Goal: Task Accomplishment & Management: Manage account settings

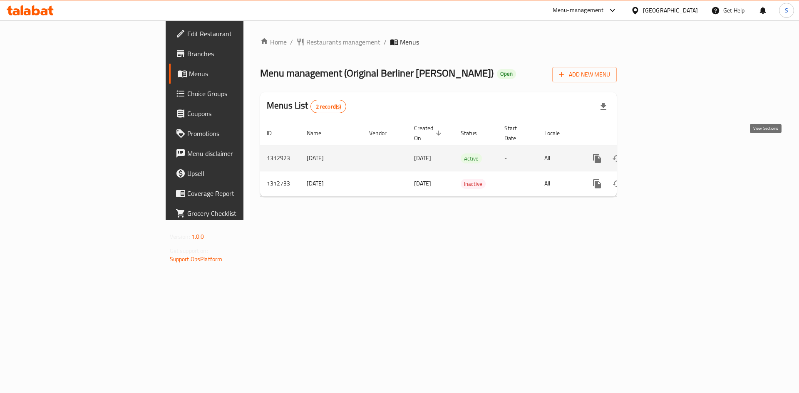
click at [667, 155] on link "enhanced table" at bounding box center [657, 159] width 20 height 20
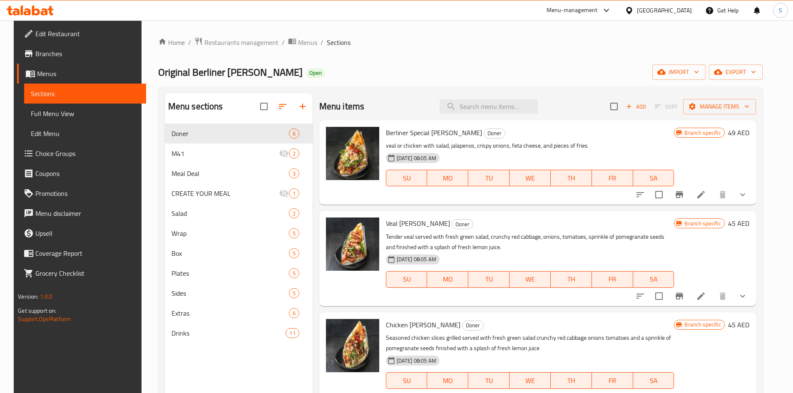
click at [534, 98] on div "Menu items Add Sort Manage items" at bounding box center [537, 106] width 437 height 27
click at [533, 110] on input "search" at bounding box center [489, 107] width 98 height 15
paste input "Doner Meal Deal"
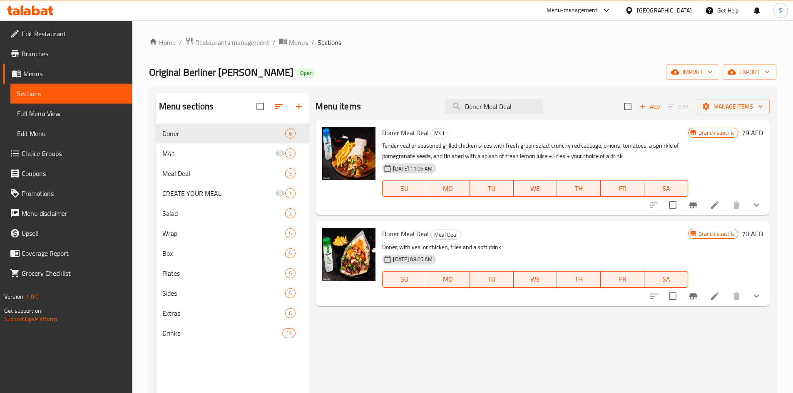
type input "Doner Meal Deal"
click at [696, 202] on icon "Branch-specific-item" at bounding box center [693, 205] width 7 height 7
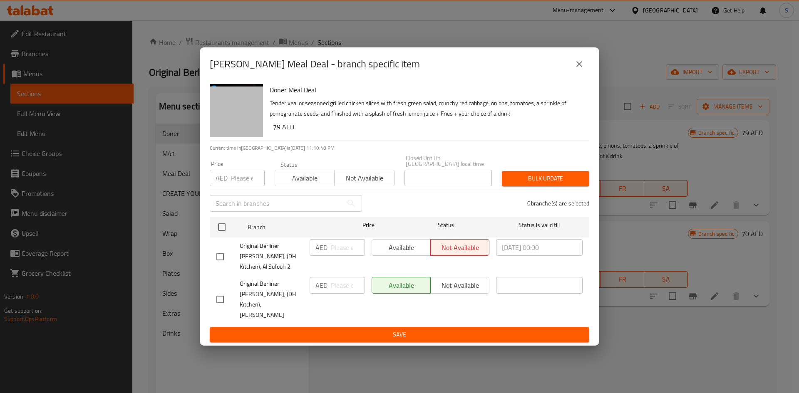
click at [222, 264] on input "checkbox" at bounding box center [220, 256] width 17 height 17
checkbox input "true"
click at [413, 254] on span "Available" at bounding box center [402, 248] width 52 height 12
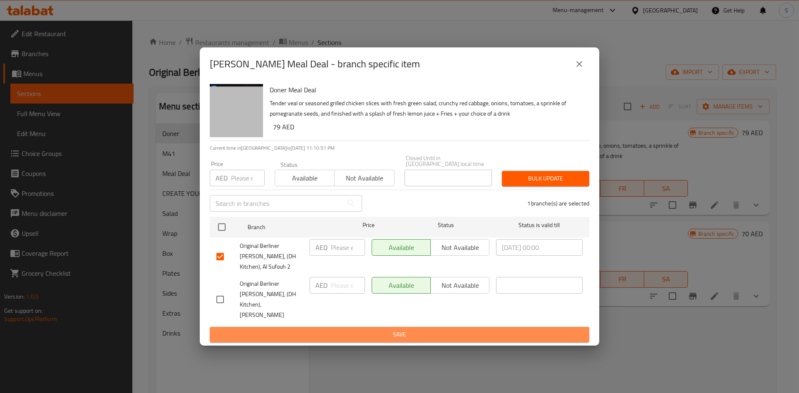
click at [401, 330] on span "Save" at bounding box center [400, 335] width 366 height 10
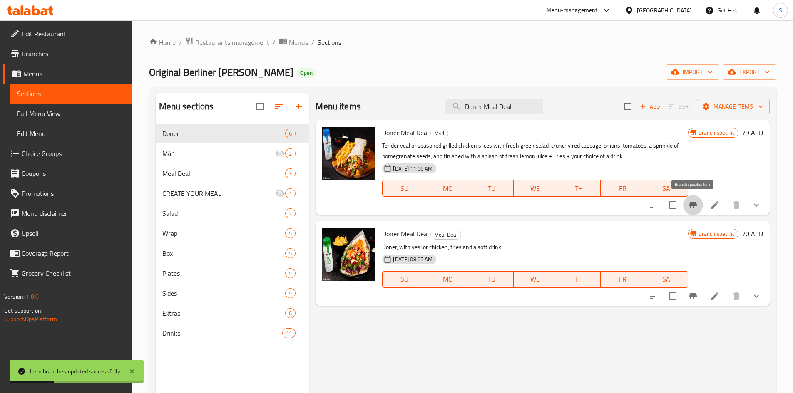
click at [698, 205] on icon "Branch-specific-item" at bounding box center [693, 205] width 10 height 10
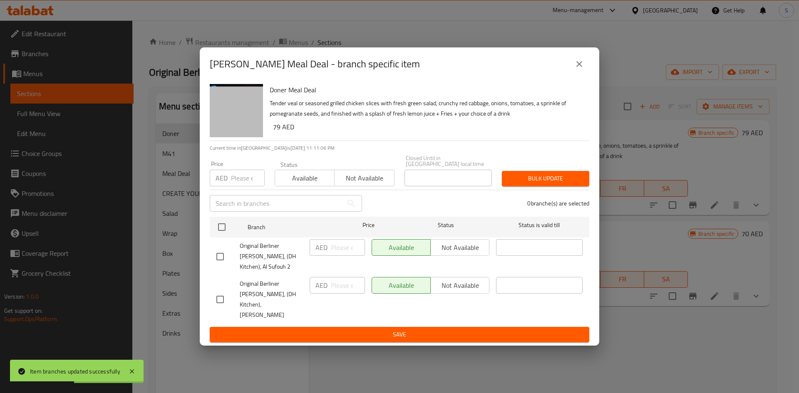
click at [582, 74] on button "close" at bounding box center [580, 64] width 20 height 20
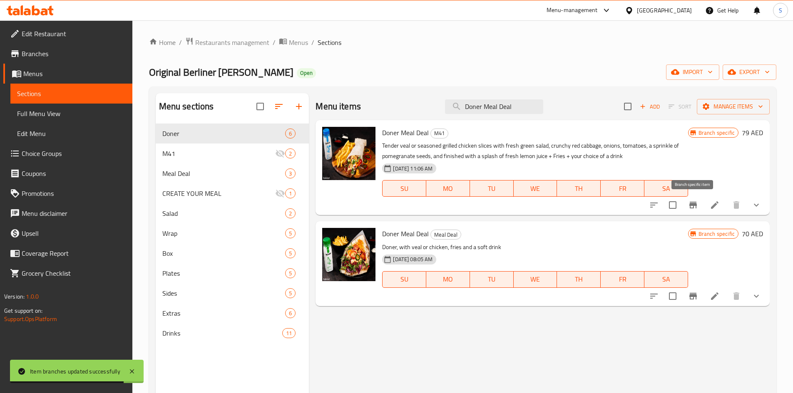
click at [697, 205] on icon "Branch-specific-item" at bounding box center [693, 205] width 10 height 10
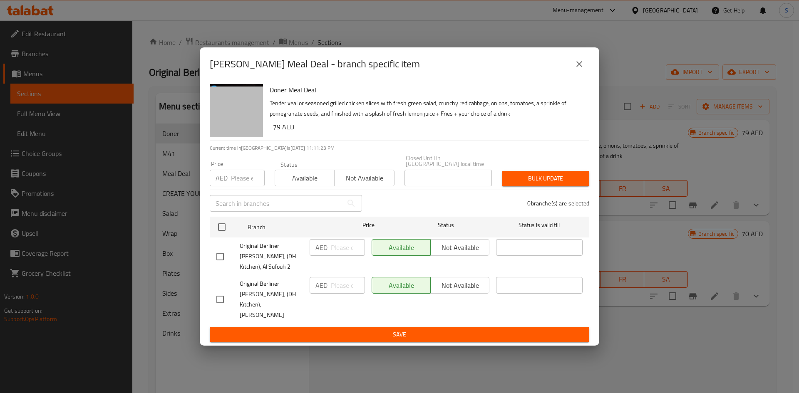
click at [578, 74] on button "close" at bounding box center [580, 64] width 20 height 20
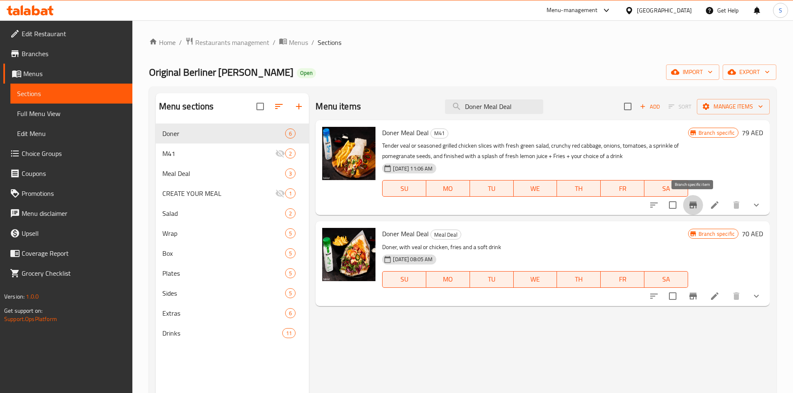
click at [698, 207] on button "Branch-specific-item" at bounding box center [693, 205] width 20 height 20
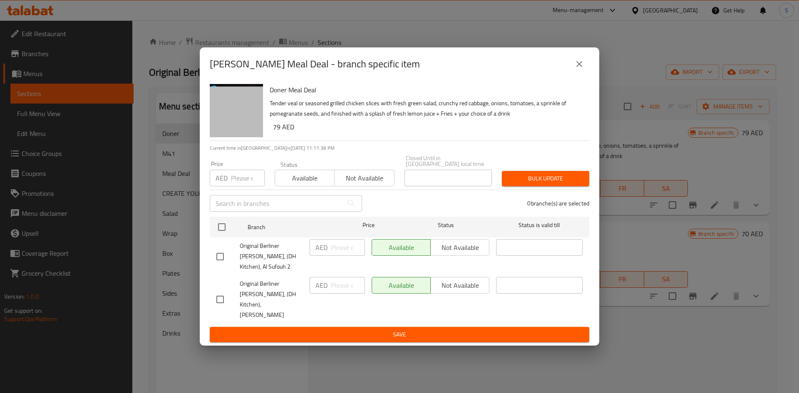
click at [219, 266] on input "checkbox" at bounding box center [220, 256] width 17 height 17
checkbox input "true"
click at [448, 254] on span "Not available" at bounding box center [460, 248] width 52 height 12
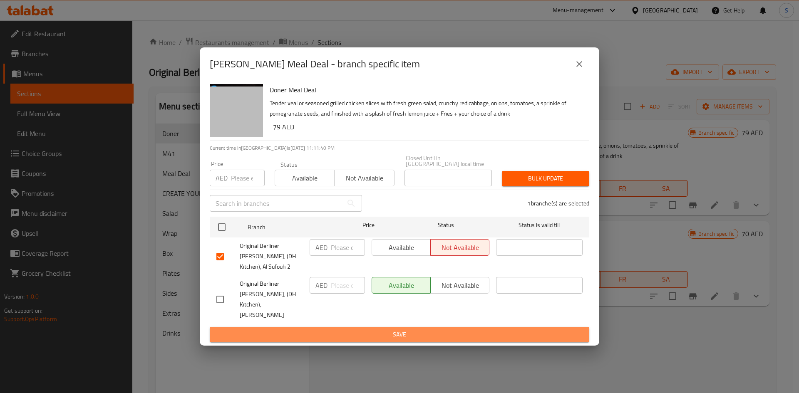
click at [400, 330] on span "Save" at bounding box center [400, 335] width 366 height 10
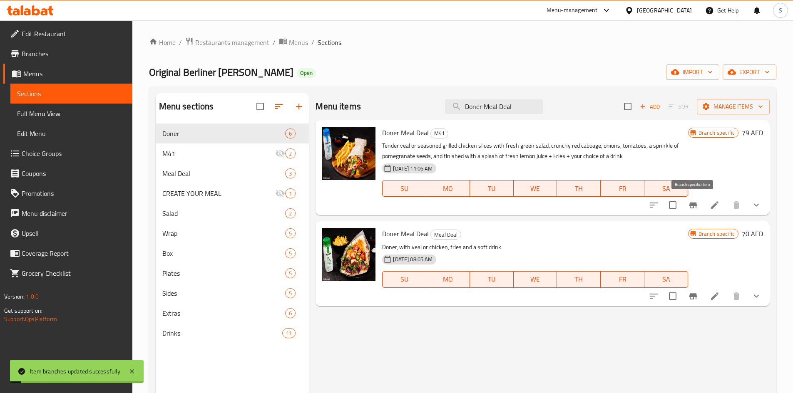
click at [697, 201] on icon "Branch-specific-item" at bounding box center [693, 205] width 10 height 10
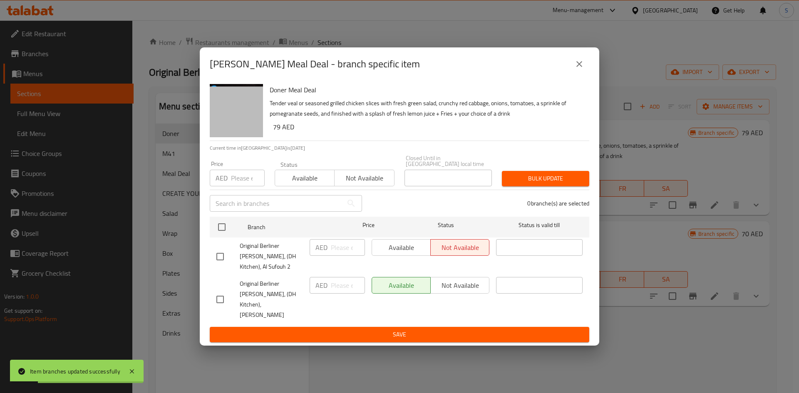
click at [579, 69] on icon "close" at bounding box center [580, 64] width 10 height 10
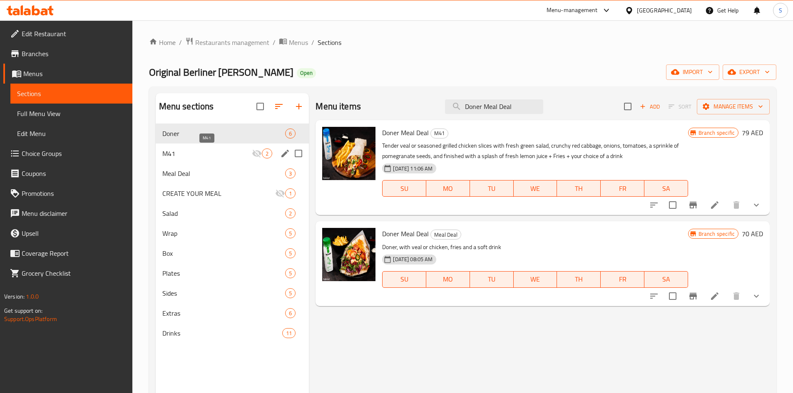
click at [189, 158] on span "M41" at bounding box center [207, 154] width 90 height 10
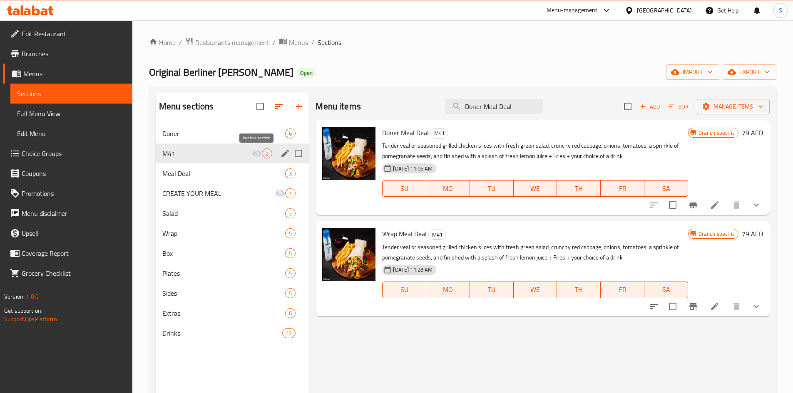
click at [256, 152] on icon "Menu sections" at bounding box center [256, 154] width 9 height 8
click at [296, 154] on input "Menu sections" at bounding box center [298, 153] width 17 height 17
checkbox input "true"
click at [265, 111] on button "button" at bounding box center [259, 107] width 20 height 20
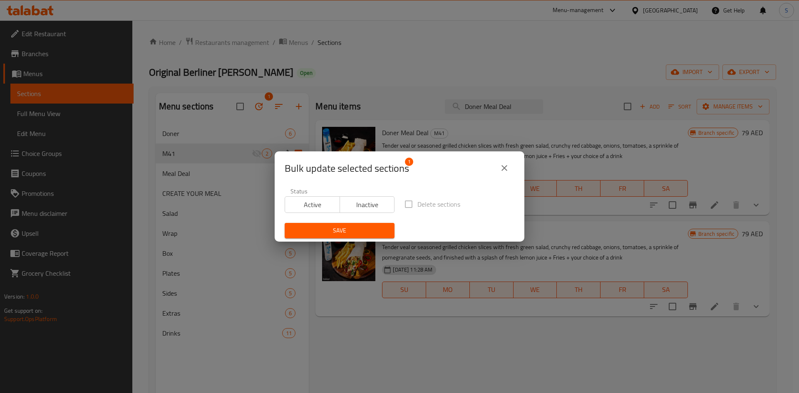
click at [328, 204] on span "Active" at bounding box center [313, 205] width 48 height 12
click at [351, 237] on button "Save" at bounding box center [340, 230] width 110 height 15
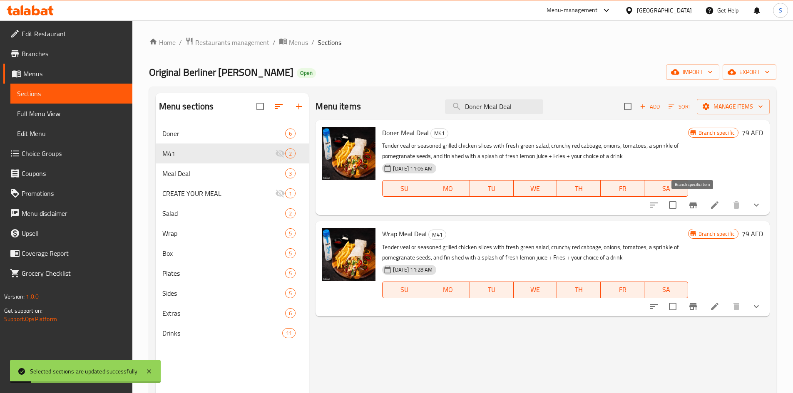
click at [693, 211] on button "Branch-specific-item" at bounding box center [693, 205] width 20 height 20
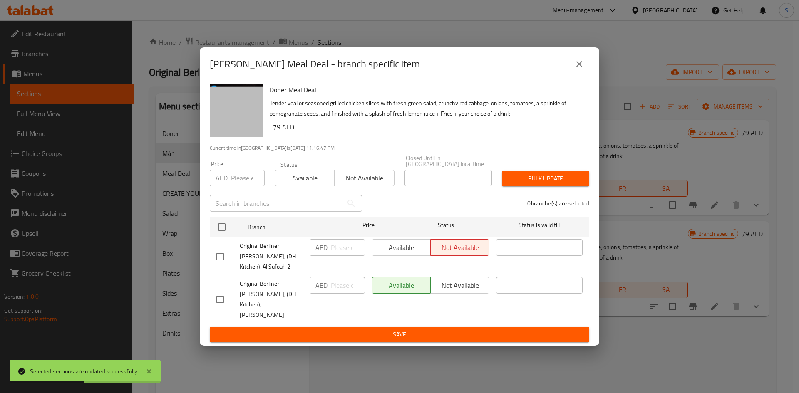
click at [219, 266] on input "checkbox" at bounding box center [220, 256] width 17 height 17
checkbox input "true"
click at [386, 254] on span "Available" at bounding box center [402, 248] width 52 height 12
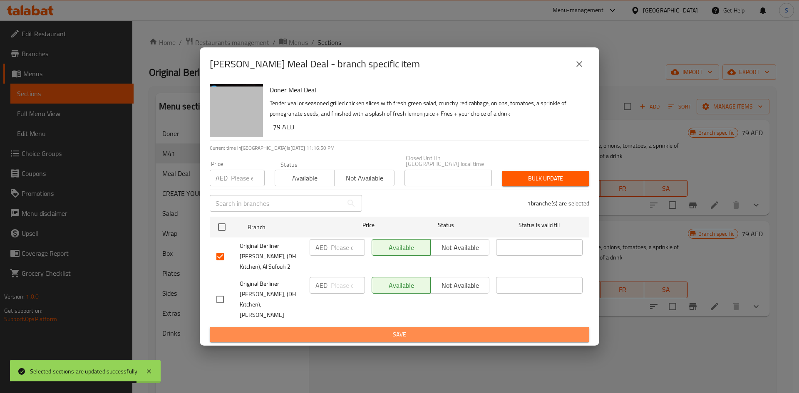
click at [410, 330] on span "Save" at bounding box center [400, 335] width 366 height 10
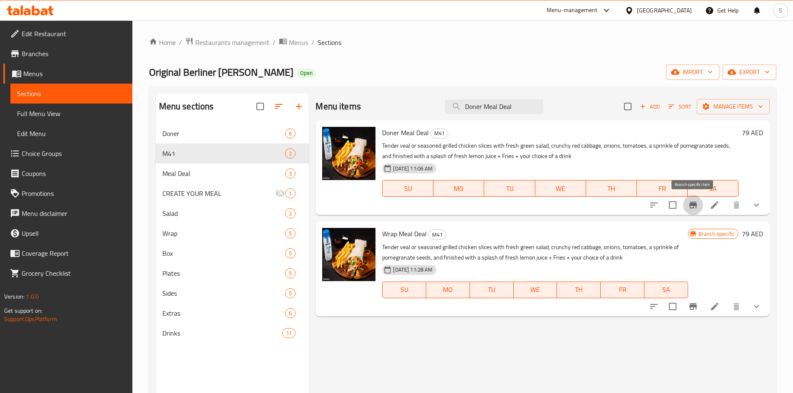
click at [700, 200] on button "Branch-specific-item" at bounding box center [693, 205] width 20 height 20
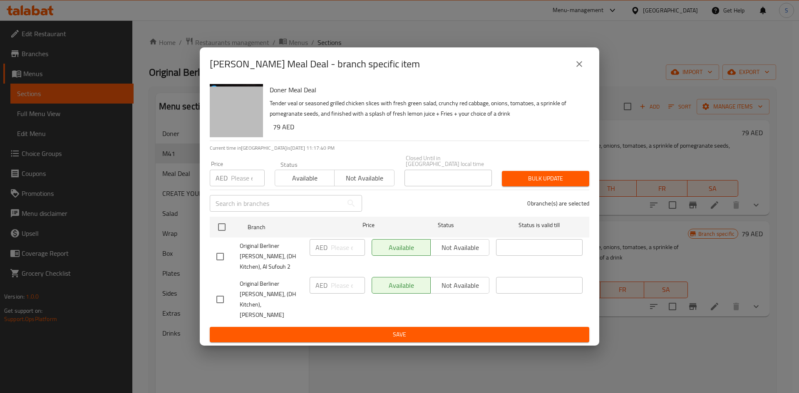
click at [580, 69] on icon "close" at bounding box center [580, 64] width 10 height 10
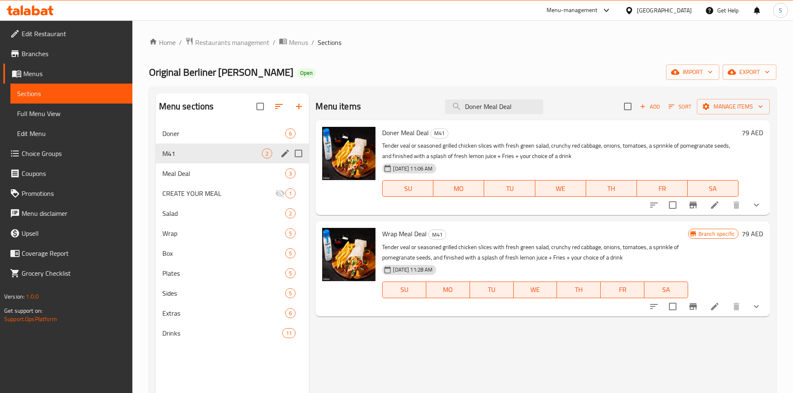
click at [300, 157] on input "Menu sections" at bounding box center [298, 153] width 17 height 17
checkbox input "true"
click at [249, 101] on input "checkbox" at bounding box center [240, 106] width 17 height 17
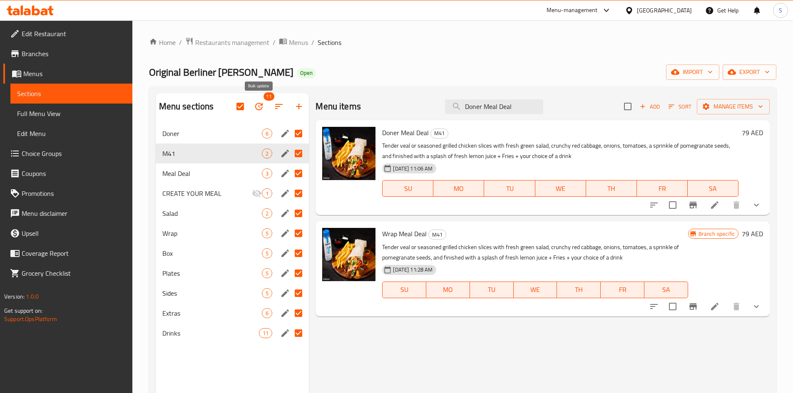
click at [258, 104] on icon "button" at bounding box center [258, 106] width 7 height 7
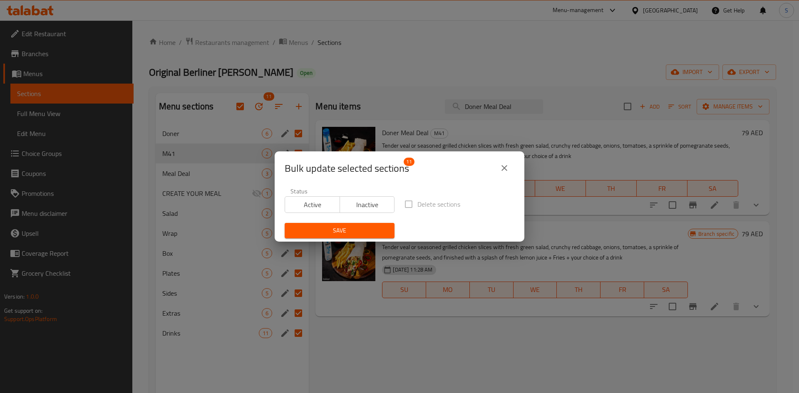
click at [503, 173] on button "close" at bounding box center [505, 168] width 20 height 20
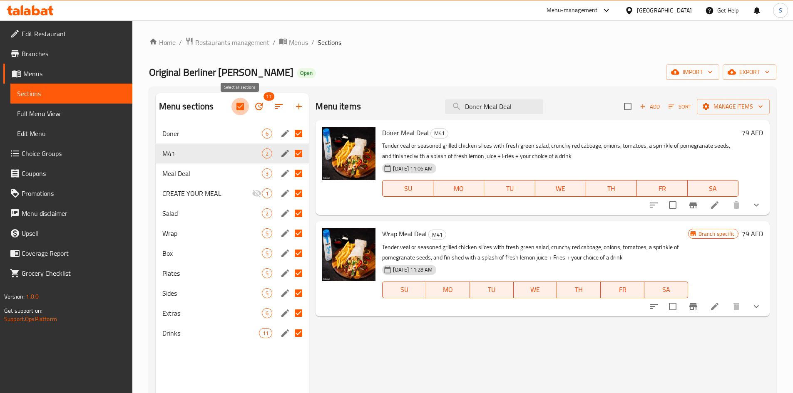
click at [234, 103] on input "checkbox" at bounding box center [240, 106] width 17 height 17
checkbox input "false"
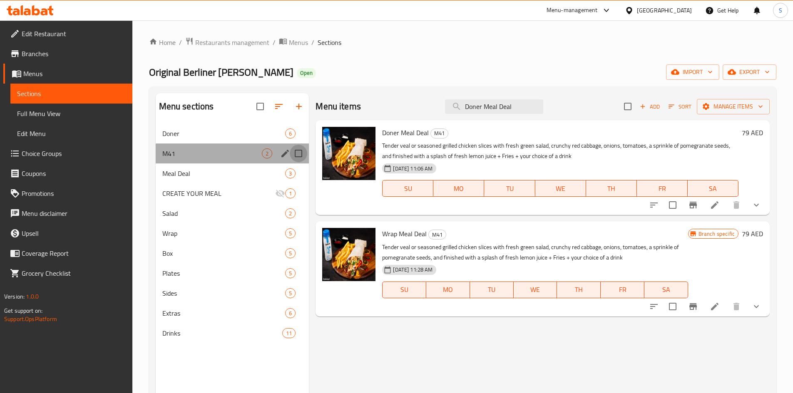
click at [300, 156] on input "Menu sections" at bounding box center [298, 153] width 17 height 17
checkbox input "true"
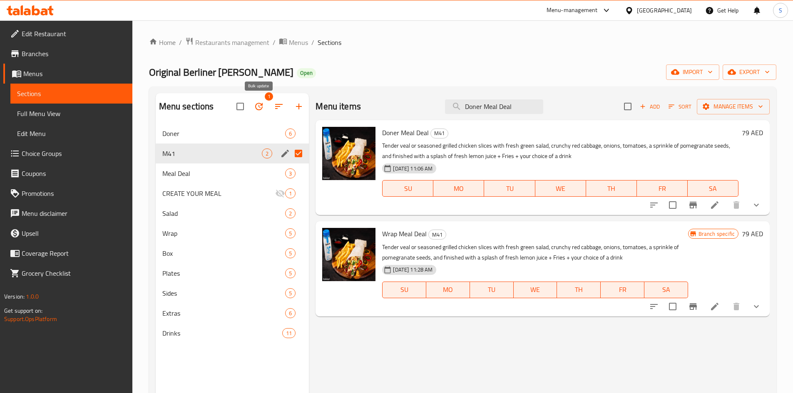
click at [260, 112] on icon "button" at bounding box center [259, 107] width 10 height 10
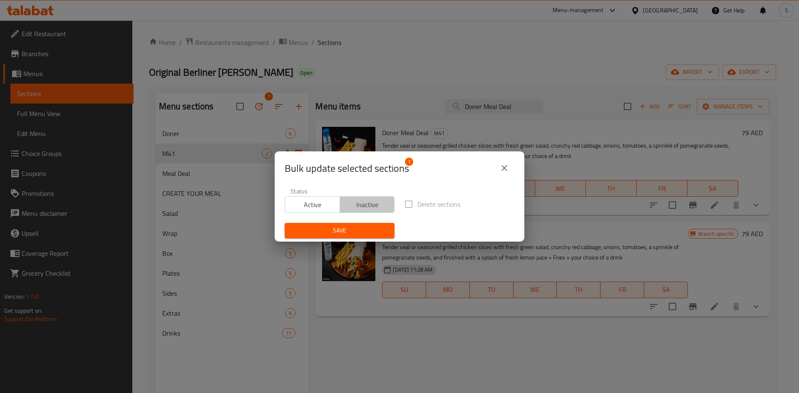
click at [370, 206] on span "Inactive" at bounding box center [368, 205] width 48 height 12
click at [350, 228] on span "Save" at bounding box center [339, 231] width 97 height 10
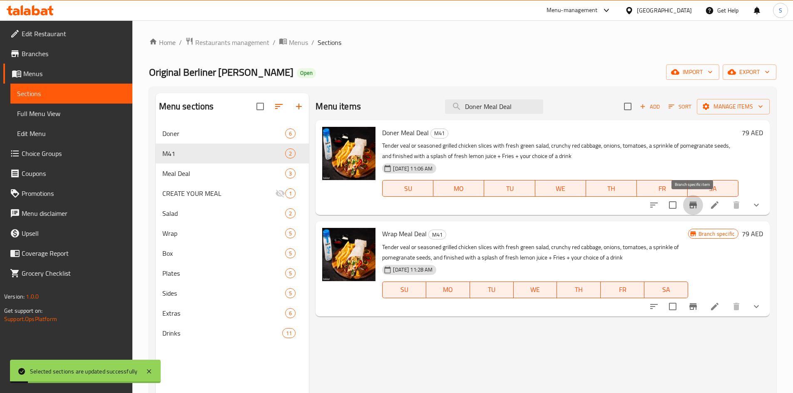
click at [698, 205] on icon "Branch-specific-item" at bounding box center [693, 205] width 10 height 10
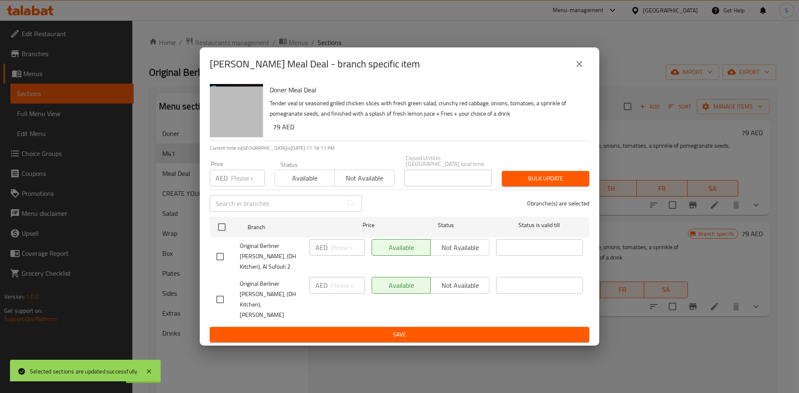
click at [220, 266] on input "checkbox" at bounding box center [220, 256] width 17 height 17
checkbox input "true"
click at [460, 254] on span "Not available" at bounding box center [460, 248] width 52 height 12
click at [406, 330] on span "Save" at bounding box center [400, 335] width 366 height 10
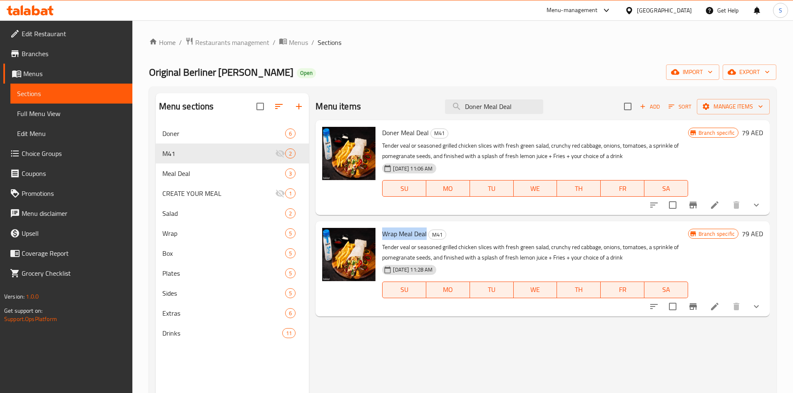
drag, startPoint x: 427, startPoint y: 237, endPoint x: 382, endPoint y: 236, distance: 45.0
click at [382, 236] on h6 "Wrap Meal Deal M41" at bounding box center [535, 234] width 306 height 12
copy span "Wrap Meal Deal"
click at [510, 103] on input "Doner Meal Deal" at bounding box center [494, 107] width 98 height 15
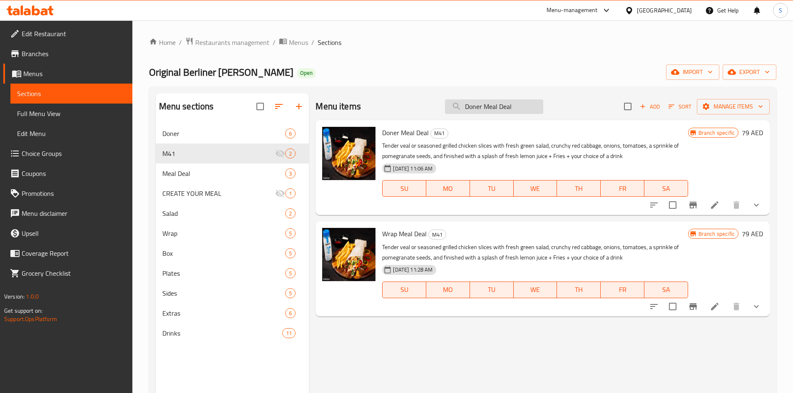
click at [510, 104] on input "Doner Meal Deal" at bounding box center [494, 107] width 98 height 15
paste input "Wrap"
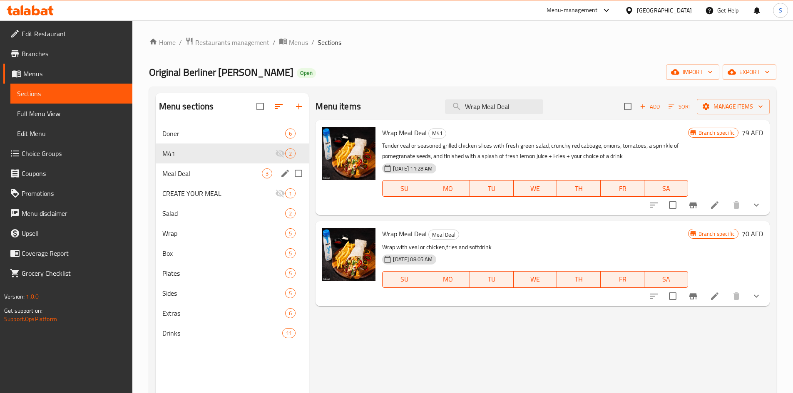
type input "Wrap Meal Deal"
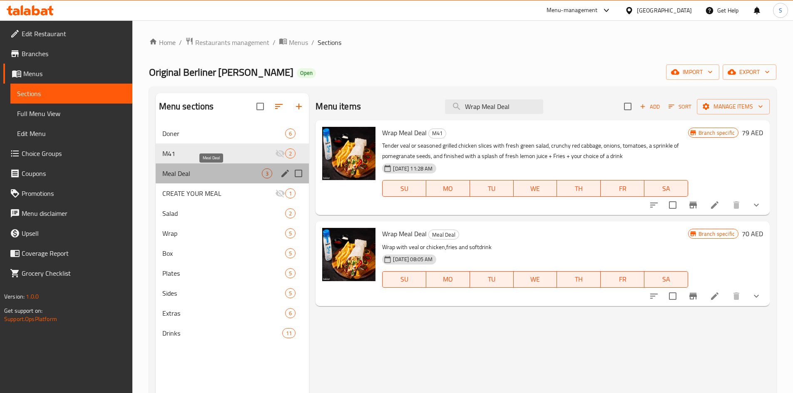
click at [227, 172] on span "Meal Deal" at bounding box center [212, 174] width 100 height 10
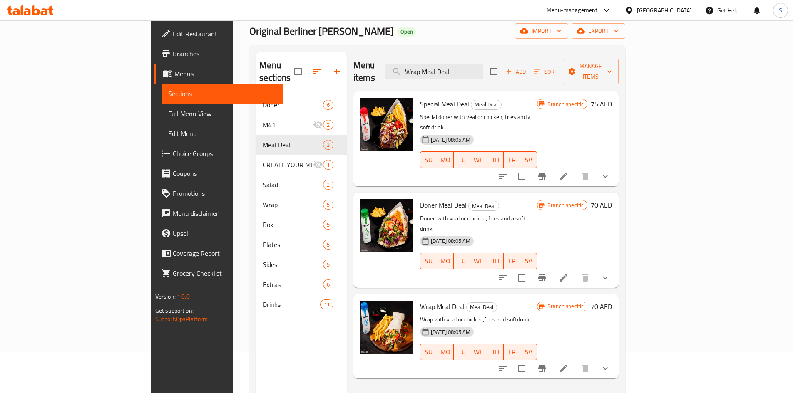
scroll to position [42, 0]
click at [552, 268] on button "Branch-specific-item" at bounding box center [542, 278] width 20 height 20
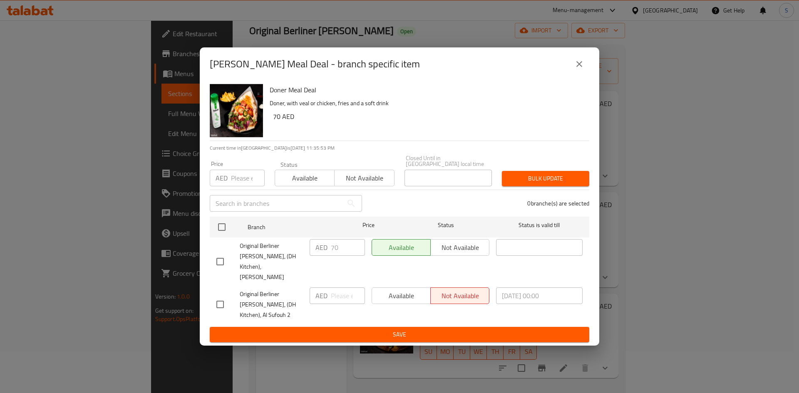
click at [397, 288] on div "Available Not available" at bounding box center [431, 296] width 118 height 17
click at [199, 300] on div "[PERSON_NAME] Meal Deal - branch specific item [PERSON_NAME] Meal Deal [PERSON_…" at bounding box center [399, 196] width 799 height 393
click at [218, 296] on input "checkbox" at bounding box center [220, 304] width 17 height 17
checkbox input "true"
click at [407, 299] on button "Available" at bounding box center [401, 296] width 59 height 17
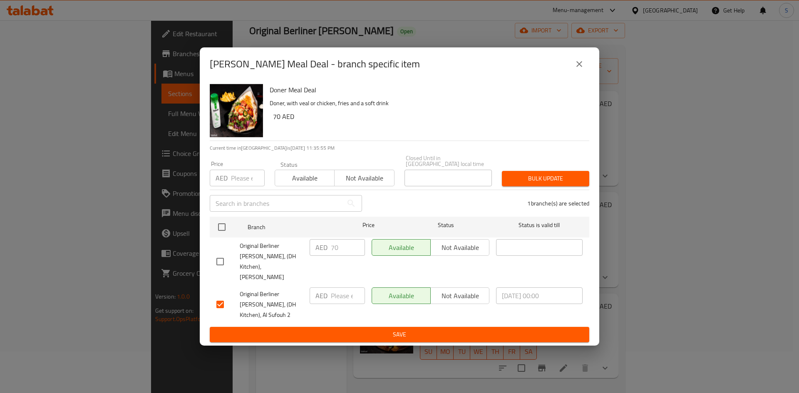
click at [395, 330] on span "Save" at bounding box center [400, 335] width 366 height 10
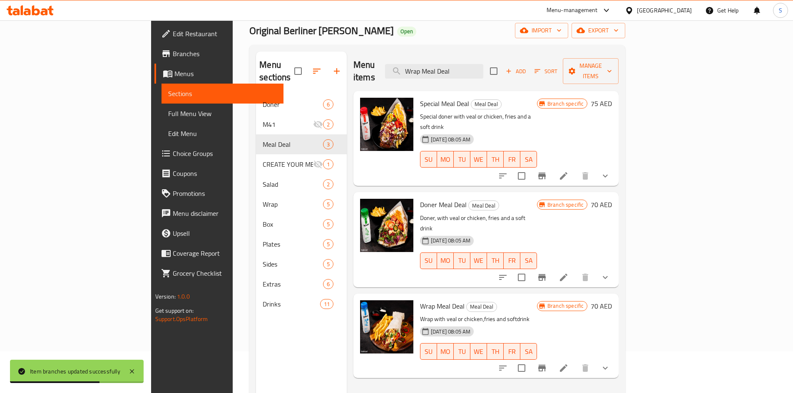
click at [420, 300] on span "Wrap Meal Deal" at bounding box center [442, 306] width 45 height 12
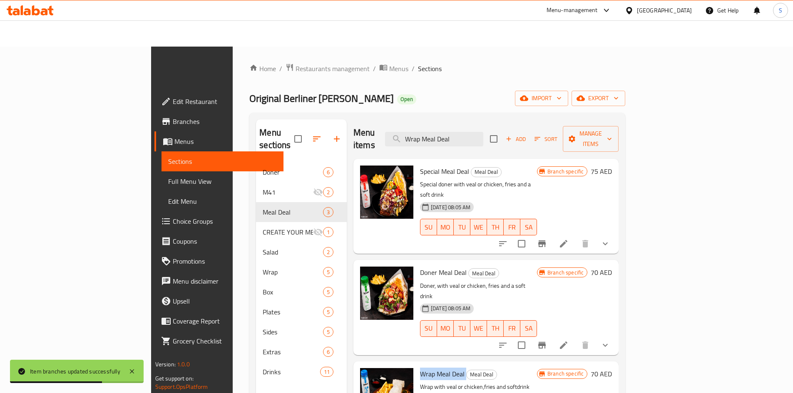
click at [420, 368] on span "Wrap Meal Deal" at bounding box center [442, 374] width 45 height 12
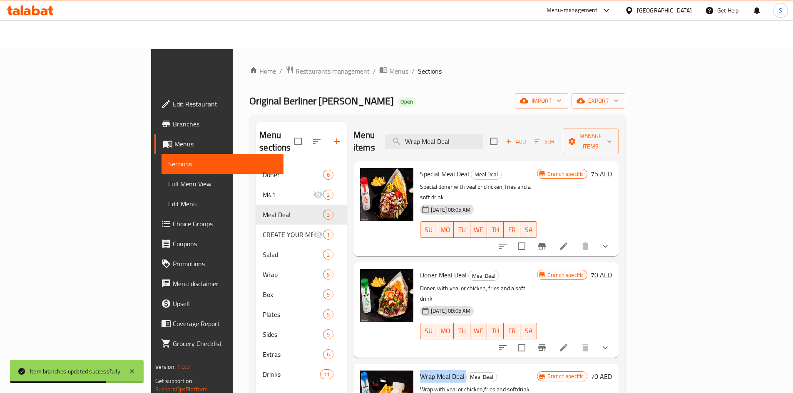
copy h6 "Wrap Meal Deal"
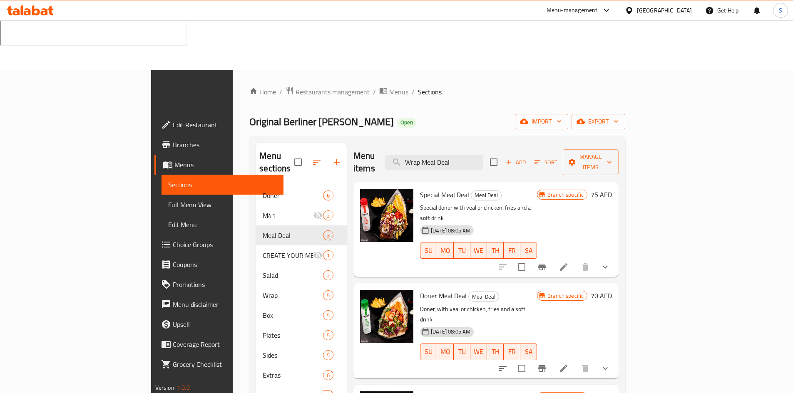
click at [537, 392] on h6 "Wrap Meal Deal Meal Deal" at bounding box center [478, 398] width 117 height 12
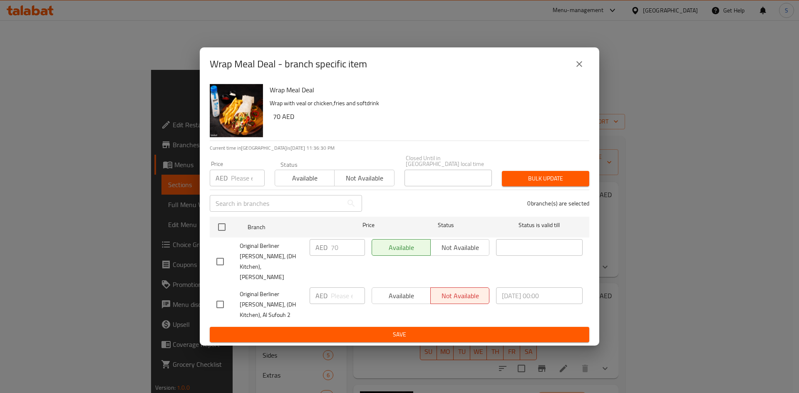
click at [222, 296] on input "checkbox" at bounding box center [220, 304] width 17 height 17
checkbox input "true"
click at [408, 293] on span "Available" at bounding box center [402, 296] width 52 height 12
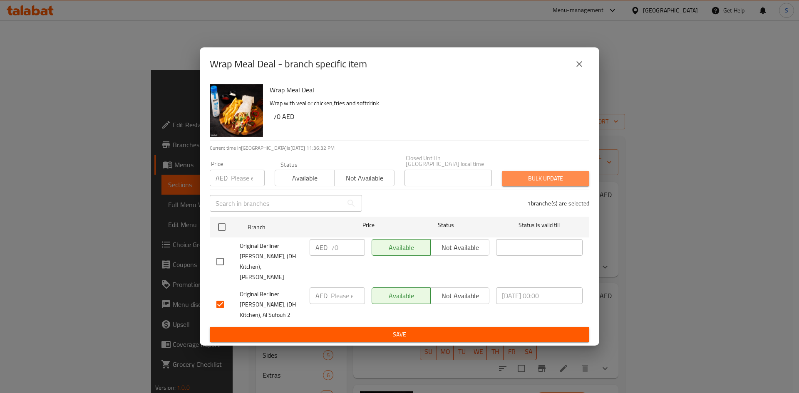
click at [562, 184] on span "Bulk update" at bounding box center [546, 179] width 74 height 10
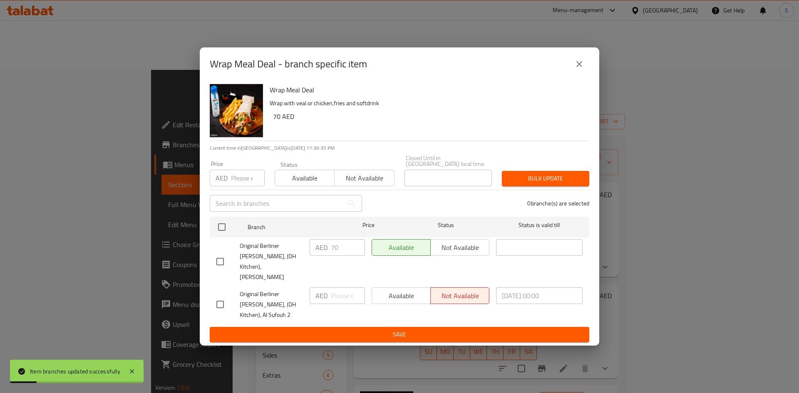
click at [218, 298] on input "checkbox" at bounding box center [220, 304] width 17 height 17
checkbox input "true"
click at [402, 290] on span "Available" at bounding box center [402, 296] width 52 height 12
click at [378, 327] on button "Save" at bounding box center [400, 334] width 380 height 15
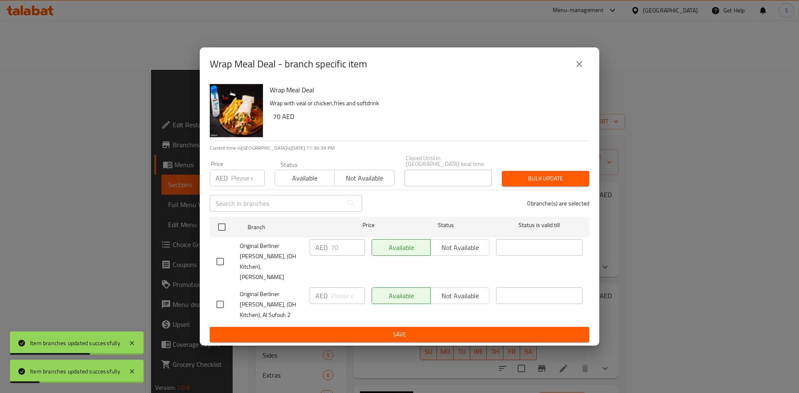
click at [578, 69] on icon "close" at bounding box center [580, 64] width 10 height 10
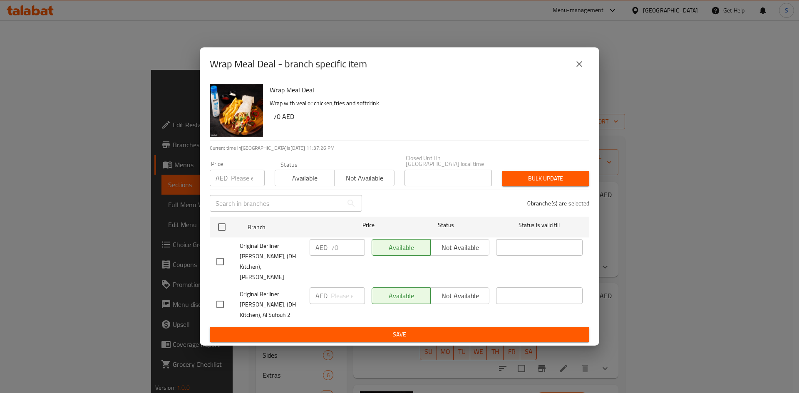
drag, startPoint x: 219, startPoint y: 299, endPoint x: 301, endPoint y: 311, distance: 82.6
click at [220, 298] on input "checkbox" at bounding box center [220, 304] width 17 height 17
checkbox input "true"
click at [435, 290] on span "Not available" at bounding box center [460, 296] width 52 height 12
click at [408, 330] on span "Save" at bounding box center [400, 335] width 366 height 10
